Goal: Check status: Check status

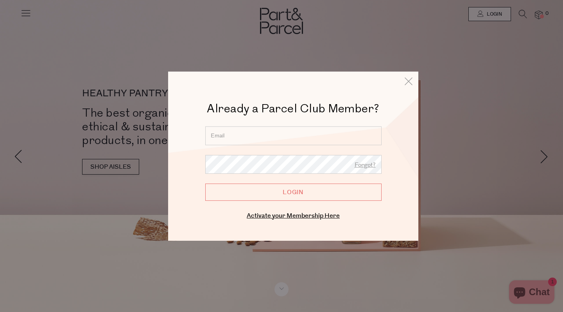
type input "[EMAIL_ADDRESS][DOMAIN_NAME]"
click at [293, 192] on input "Login" at bounding box center [293, 191] width 176 height 17
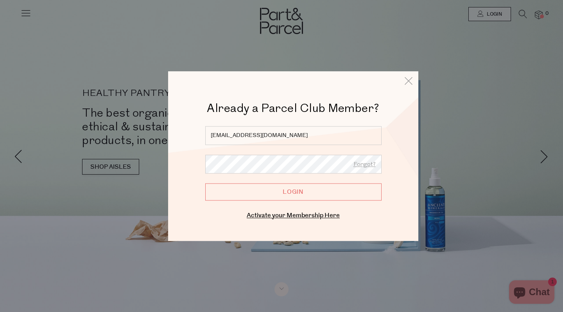
click at [290, 193] on input "Login" at bounding box center [293, 191] width 176 height 17
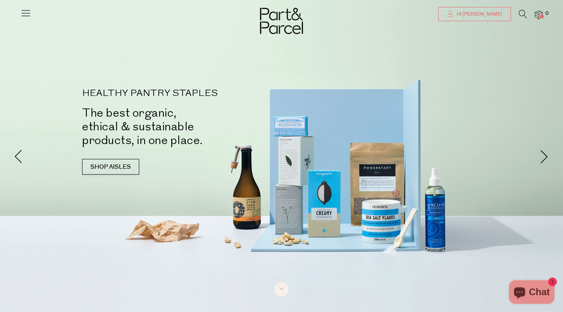
click at [453, 16] on icon at bounding box center [450, 14] width 6 height 6
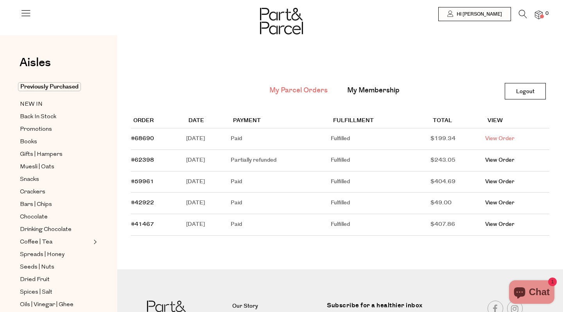
click at [507, 139] on link "View Order" at bounding box center [499, 138] width 29 height 8
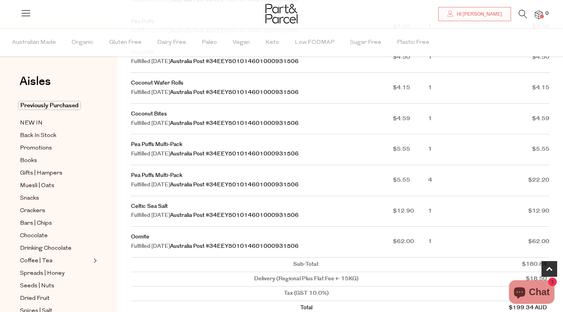
scroll to position [387, 0]
